Goal: Transaction & Acquisition: Purchase product/service

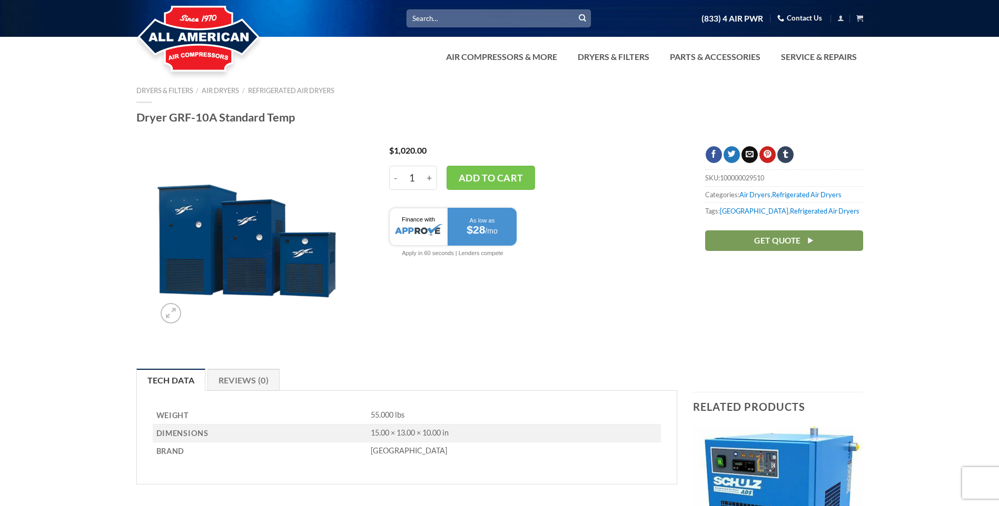
scroll to position [211, 0]
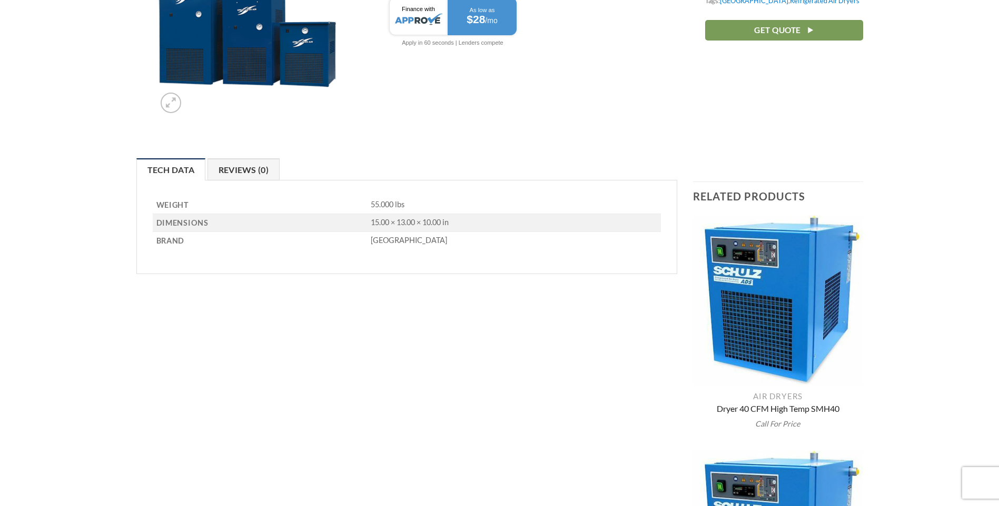
click at [255, 174] on link "Reviews (0)" at bounding box center [243, 169] width 73 height 22
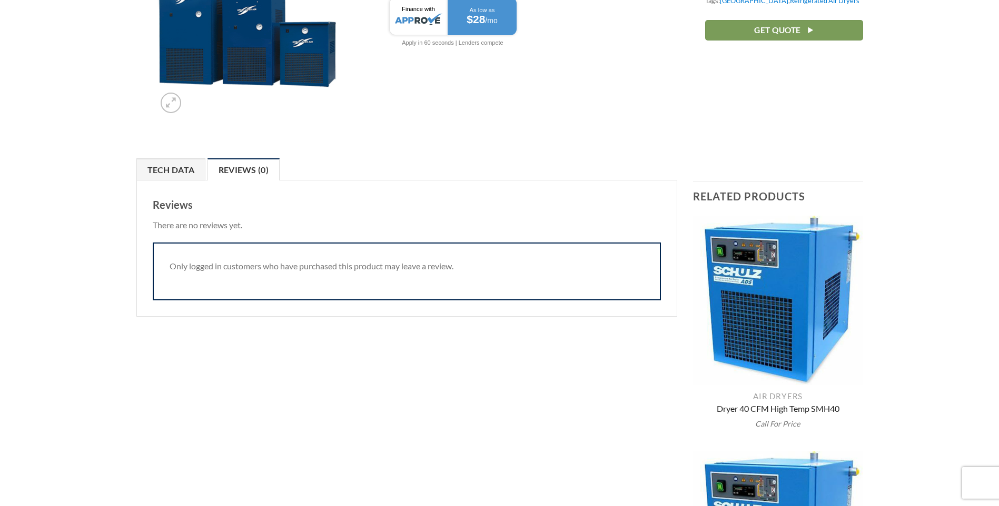
click at [192, 175] on link "Tech Data" at bounding box center [170, 169] width 69 height 22
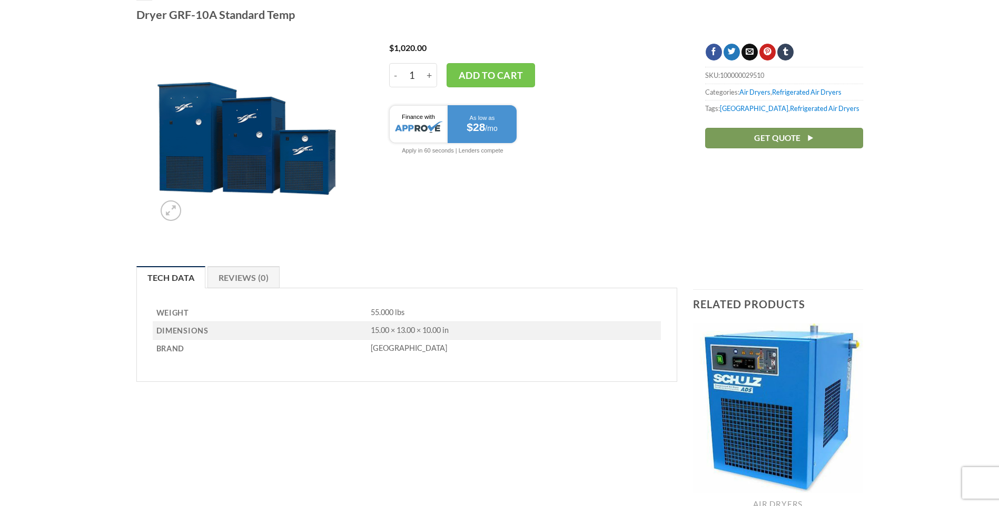
scroll to position [0, 0]
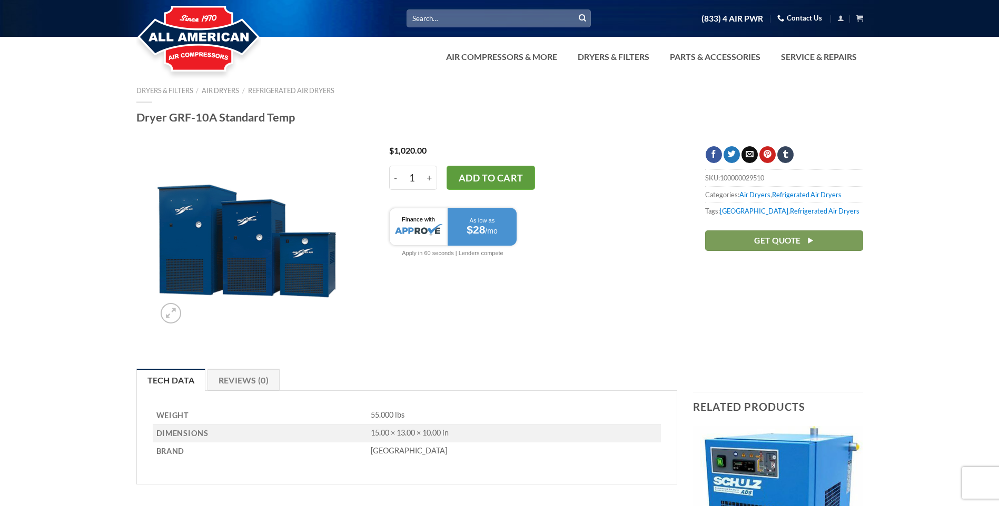
click at [486, 183] on button "Add to cart" at bounding box center [490, 178] width 88 height 24
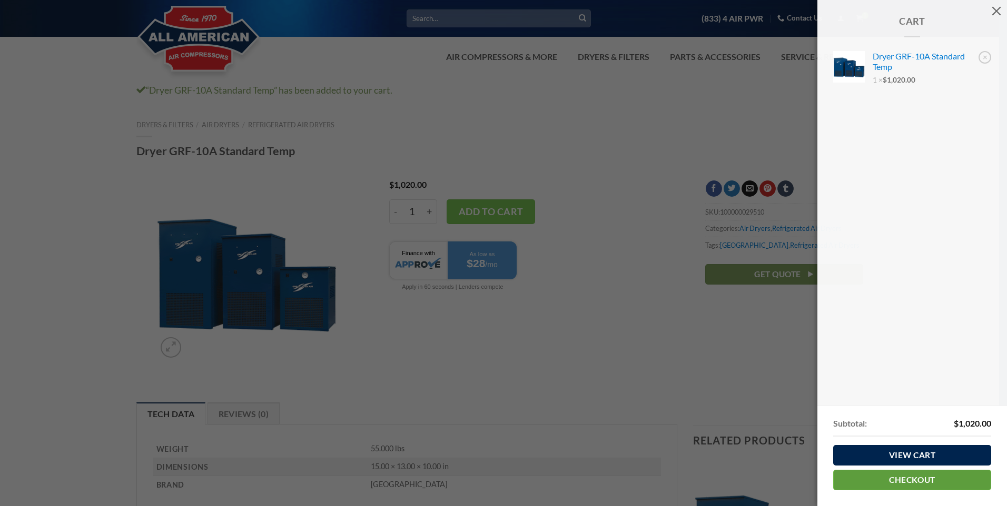
click at [916, 482] on link "Checkout" at bounding box center [912, 480] width 158 height 21
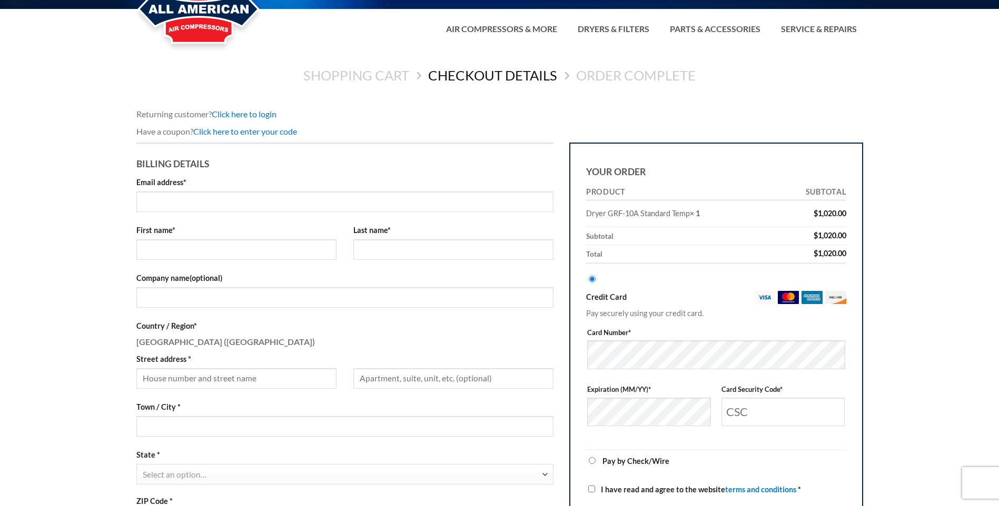
scroll to position [53, 0]
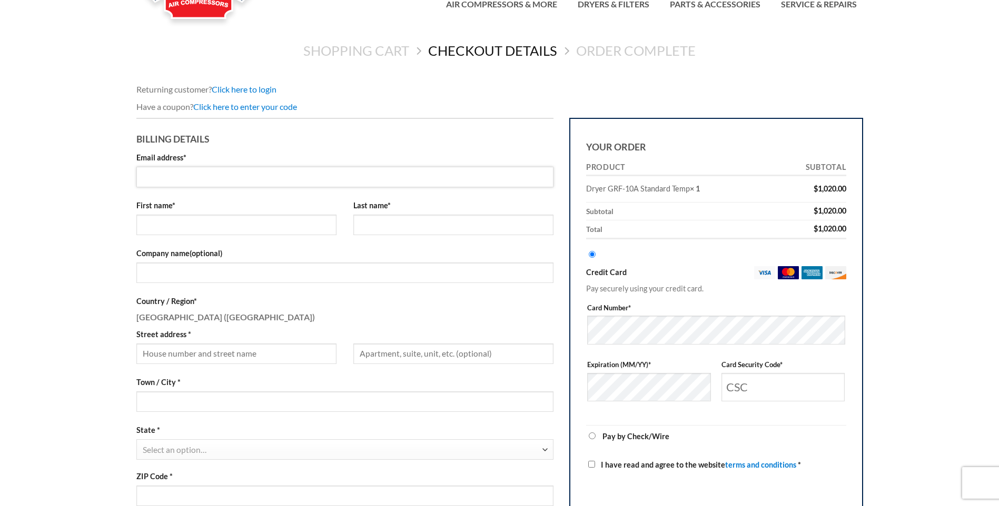
click at [259, 177] on input "Email address *" at bounding box center [344, 177] width 417 height 21
type input "timmy.chhem@nordstrom.com"
type input "Timothy"
type input "Chhem"
type input "Nordstrom"
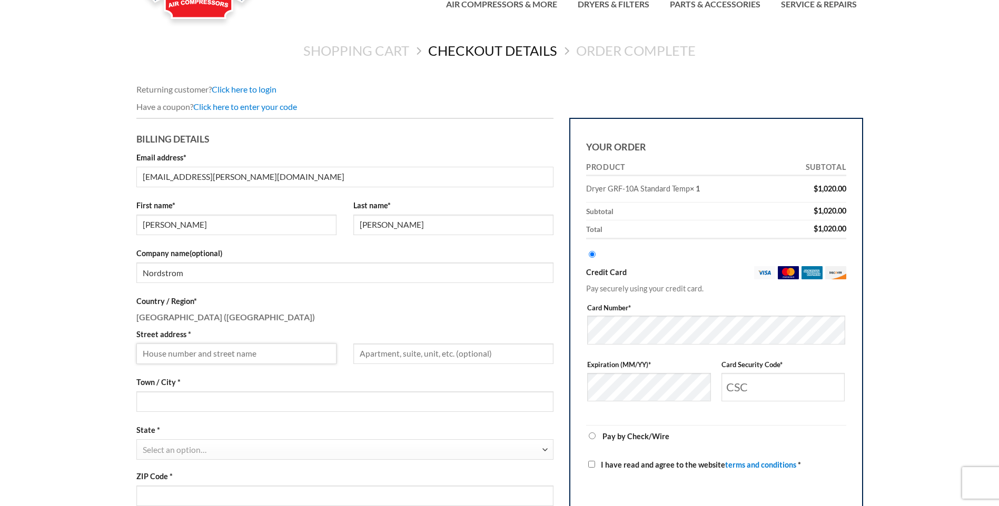
type input "4835 town crossing dr"
type input "JACKSONVILLE"
select select "FL"
type input "32246"
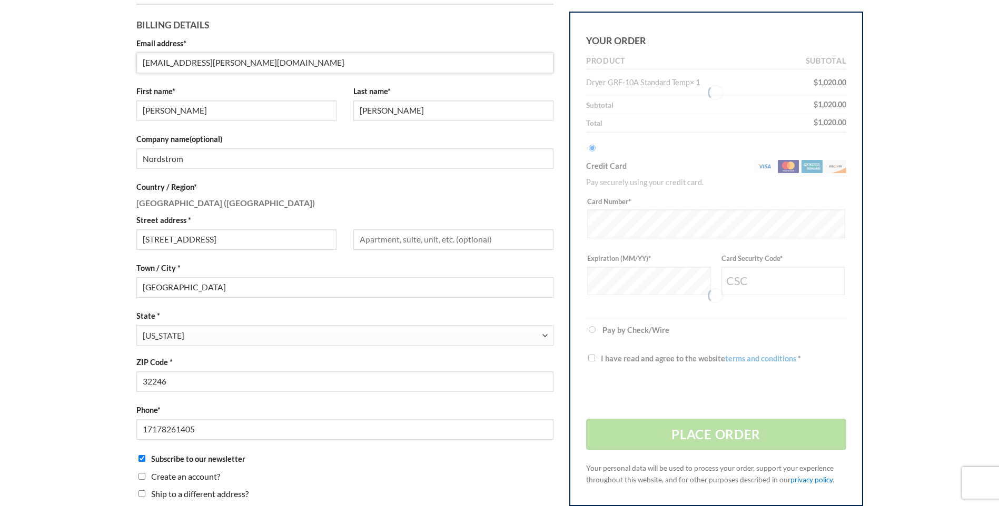
scroll to position [211, 0]
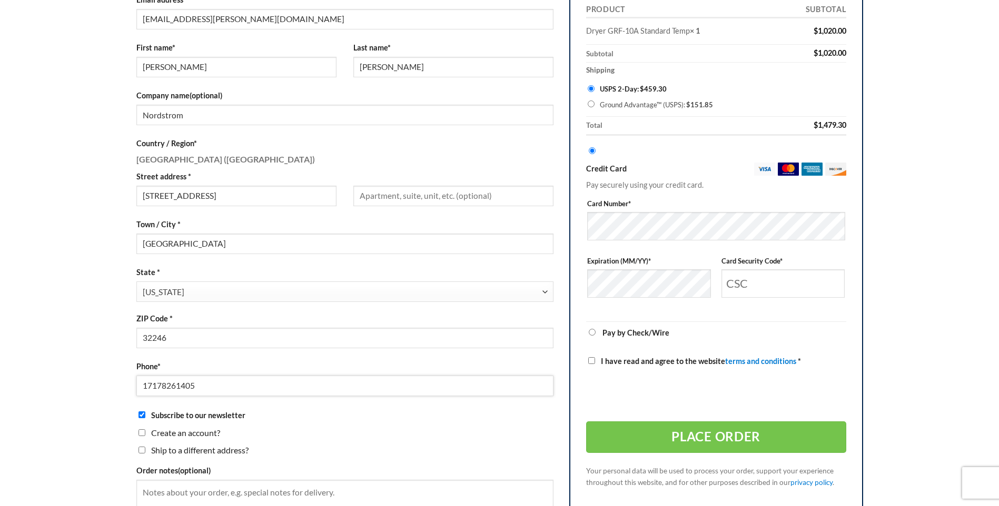
click at [236, 392] on input "17178261405" at bounding box center [344, 386] width 417 height 21
type input "9046248816"
click at [442, 441] on div "Billing details Email address * timmy.chhem@nordstrom.com First name * Timothy …" at bounding box center [344, 201] width 417 height 483
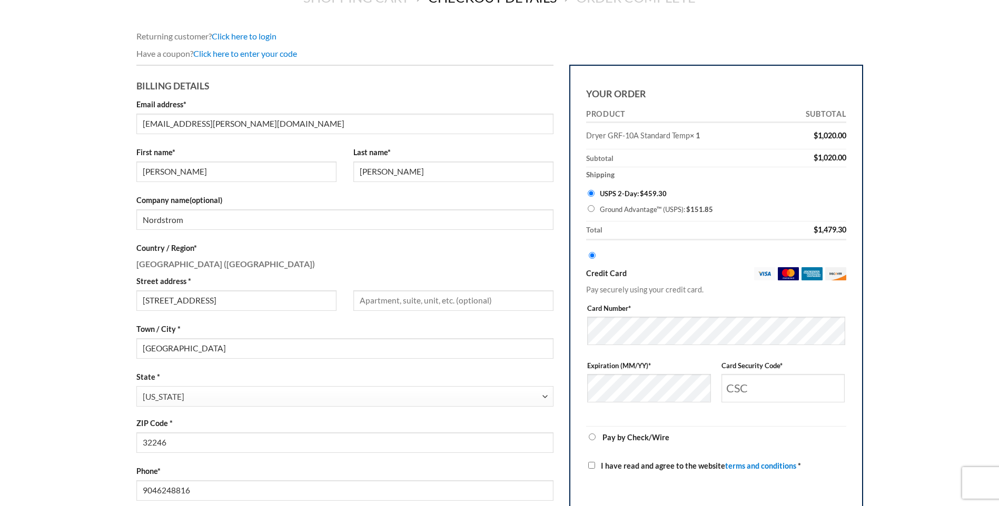
scroll to position [105, 0]
click at [742, 382] on input "Card Security Code *" at bounding box center [783, 389] width 124 height 28
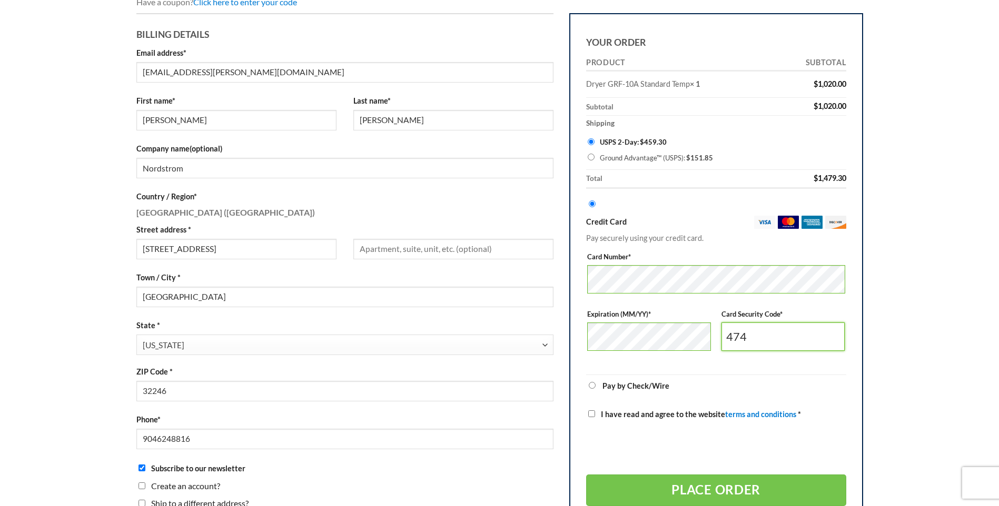
scroll to position [158, 0]
type input "474"
click at [588, 416] on label "I have read and agree to the website terms and conditions *" at bounding box center [716, 414] width 260 height 12
click at [588, 416] on input "I have read and agree to the website terms and conditions *" at bounding box center [591, 413] width 7 height 7
checkbox input "true"
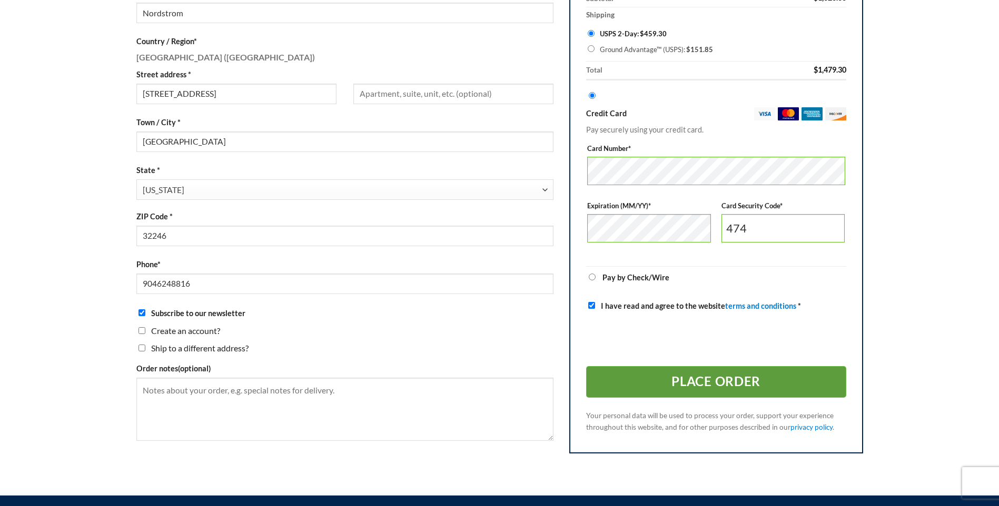
scroll to position [316, 0]
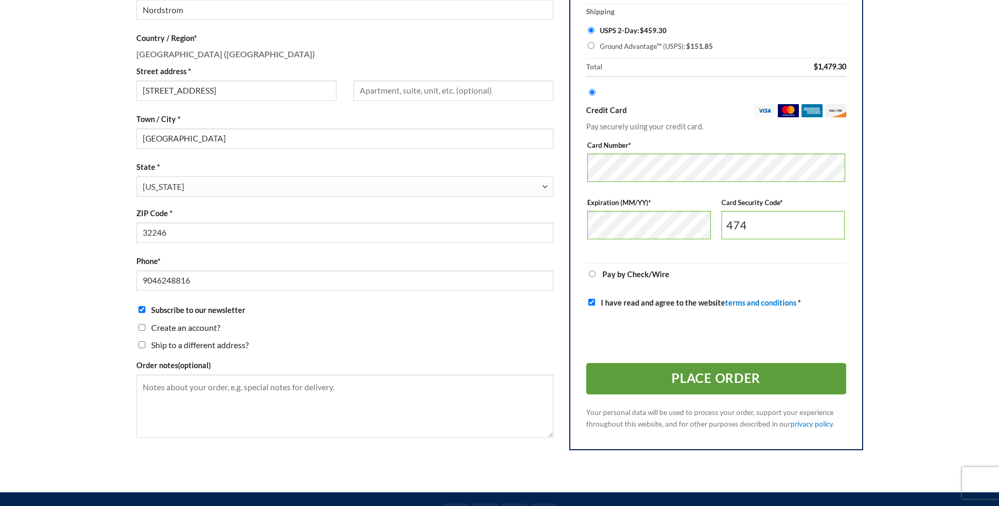
click at [708, 383] on button "Place order" at bounding box center [716, 379] width 260 height 32
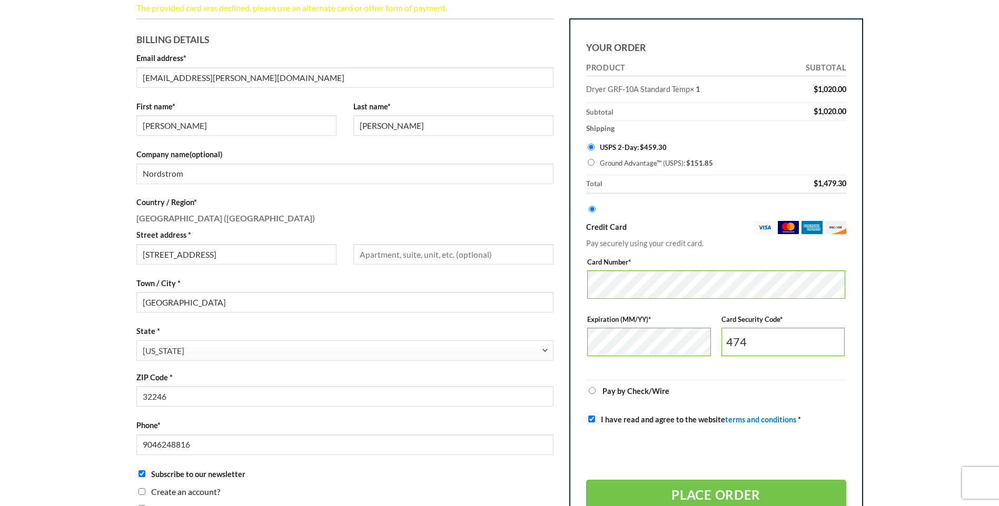
scroll to position [171, 0]
click at [758, 346] on input "474" at bounding box center [783, 341] width 124 height 28
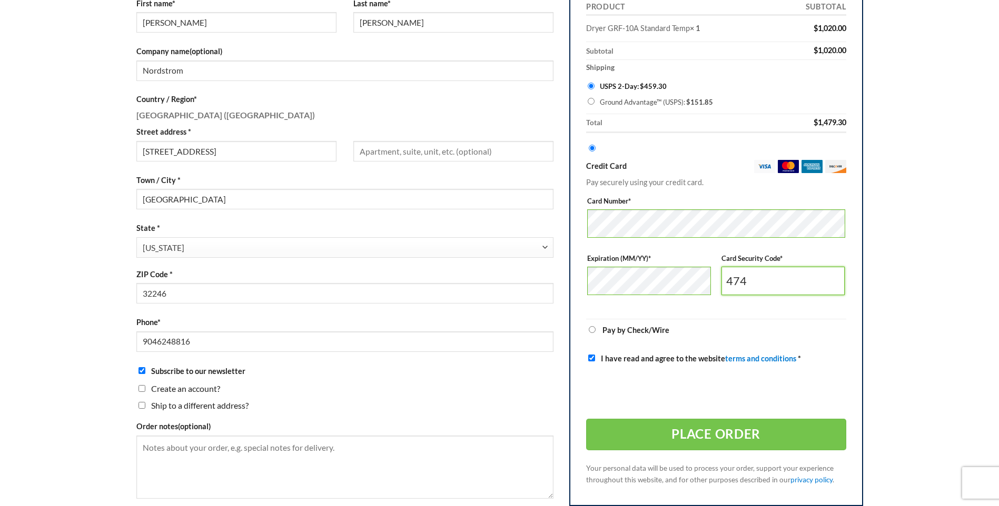
scroll to position [276, 0]
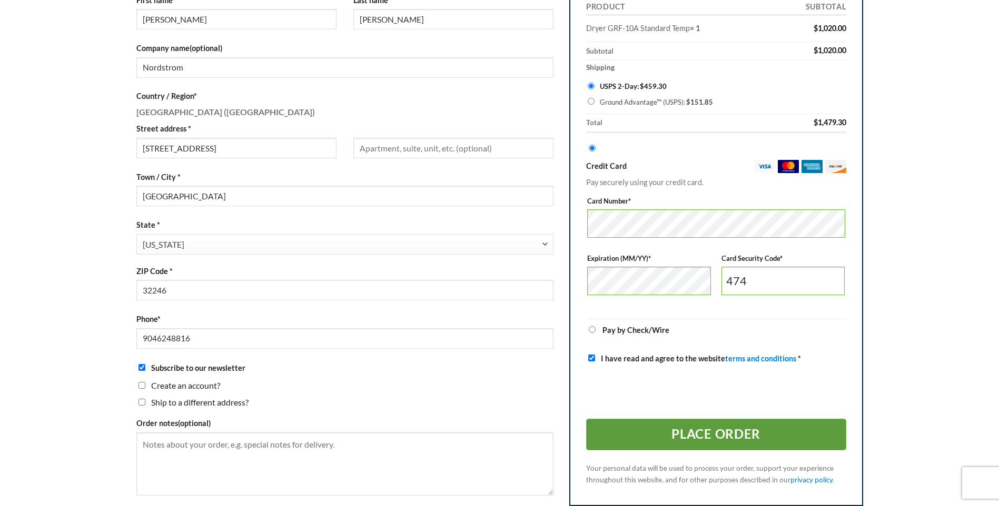
click at [742, 441] on button "Place order" at bounding box center [716, 435] width 260 height 32
click at [652, 436] on button "Place order" at bounding box center [716, 435] width 260 height 32
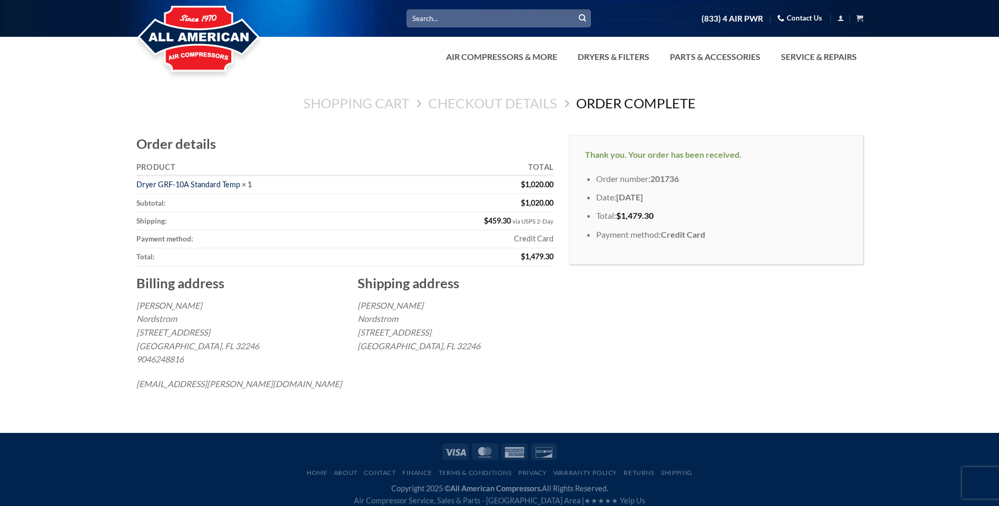
click at [209, 181] on link "Dryer GRF-10A Standard Temp" at bounding box center [188, 184] width 104 height 9
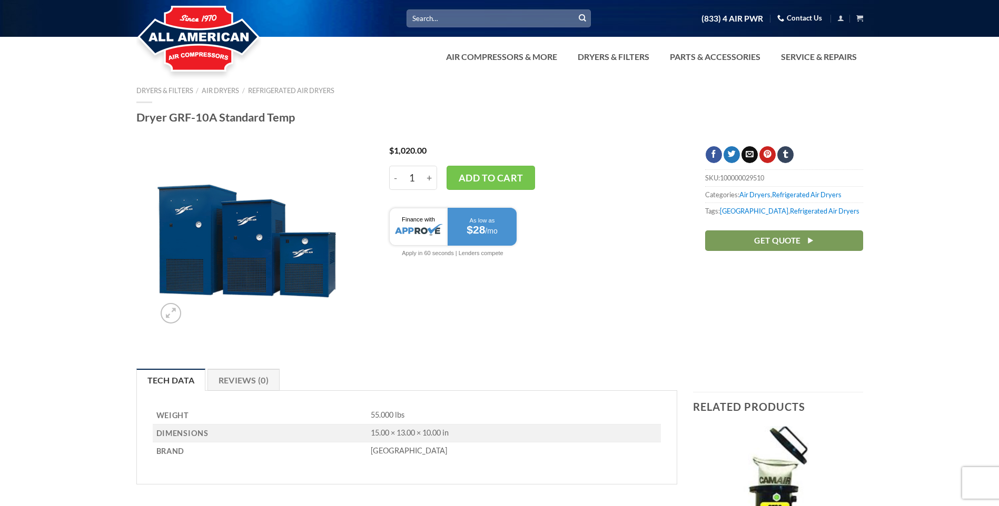
click at [569, 363] on div at bounding box center [499, 364] width 999 height 11
